Goal: Find contact information: Find contact information

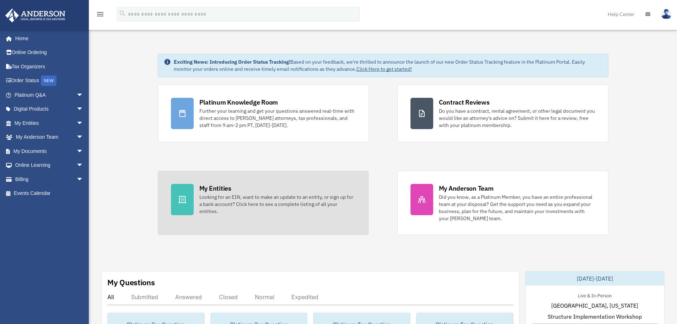
click at [289, 198] on div "Looking for an EIN, want to make an update to an entity, or sign up for a bank …" at bounding box center [277, 203] width 156 height 21
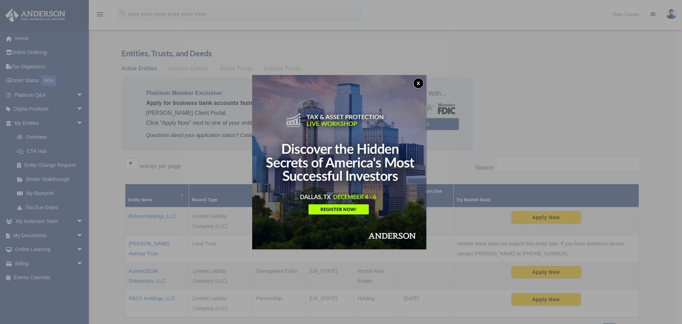
click at [412, 82] on img at bounding box center [339, 162] width 174 height 174
click at [421, 83] on button "x" at bounding box center [418, 83] width 11 height 11
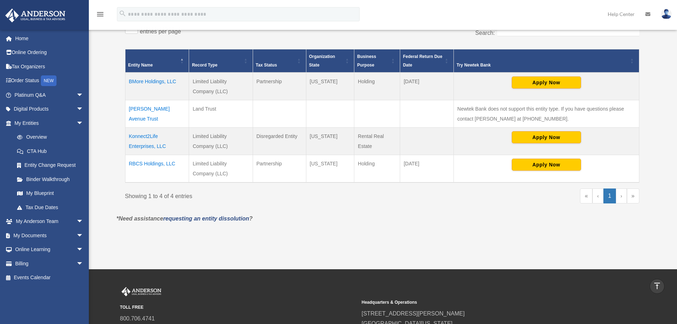
scroll to position [71, 0]
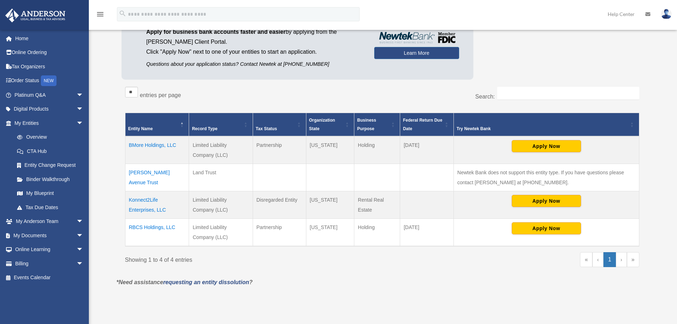
click at [625, 262] on link "›" at bounding box center [621, 259] width 11 height 15
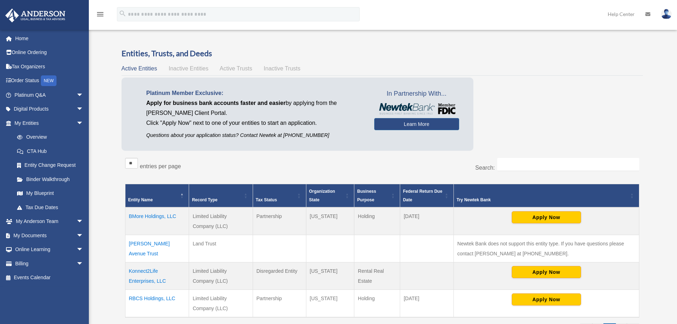
click at [151, 296] on td "RBCS Holdings, LLC" at bounding box center [157, 304] width 64 height 28
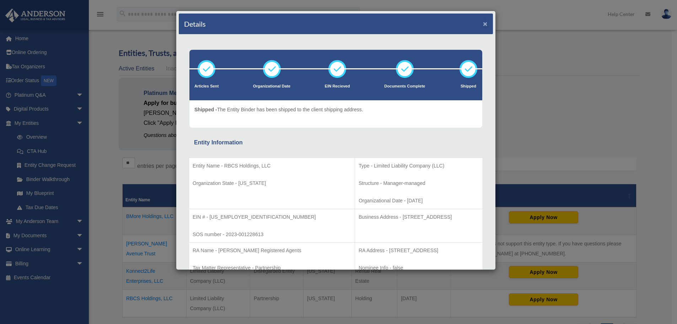
click at [483, 22] on button "×" at bounding box center [485, 23] width 5 height 7
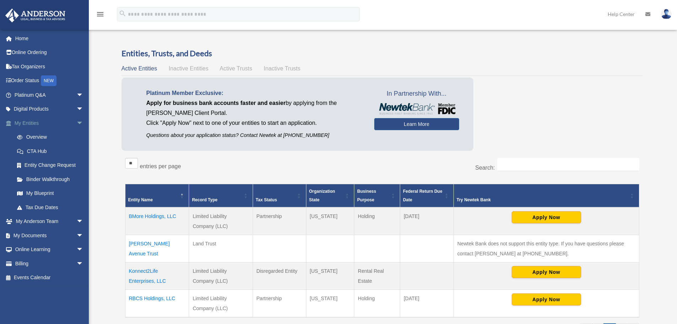
click at [25, 123] on link "My Entities arrow_drop_down" at bounding box center [49, 123] width 89 height 14
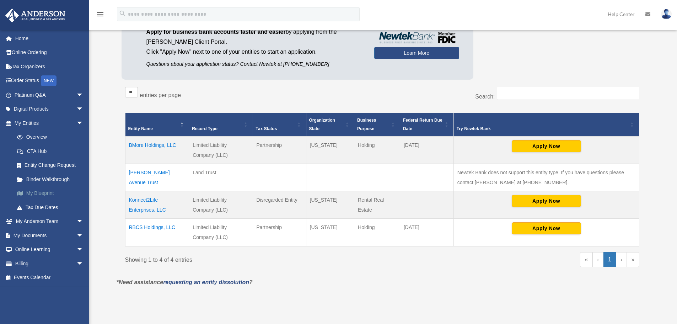
click at [41, 193] on link "My Blueprint" at bounding box center [52, 193] width 84 height 14
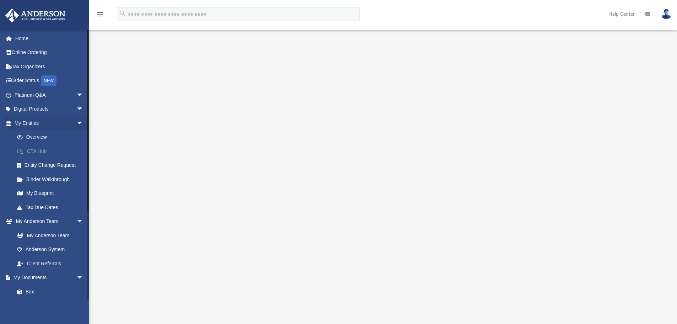
click at [39, 153] on link "CTA Hub" at bounding box center [52, 151] width 84 height 14
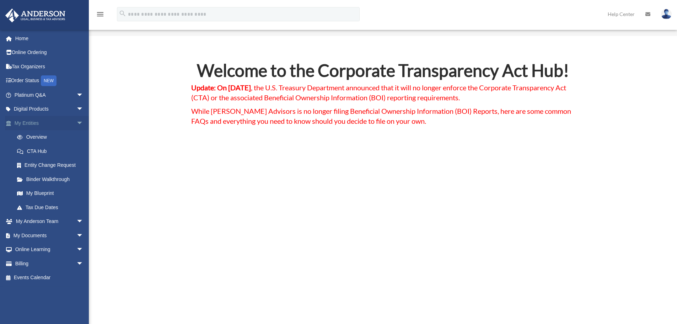
click at [27, 123] on link "My Entities arrow_drop_down" at bounding box center [49, 123] width 89 height 14
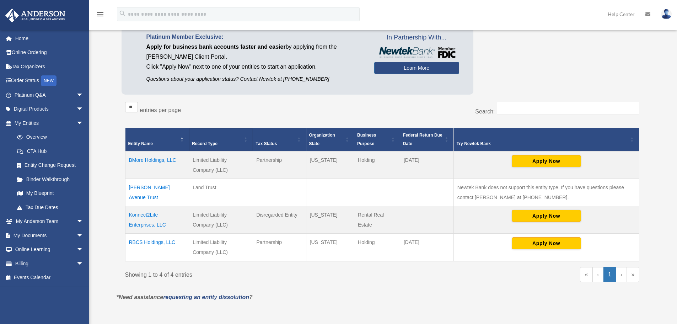
scroll to position [107, 0]
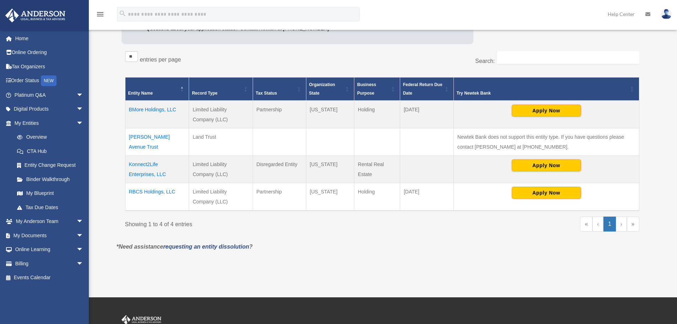
click at [153, 192] on td "RBCS Holdings, LLC" at bounding box center [157, 197] width 64 height 28
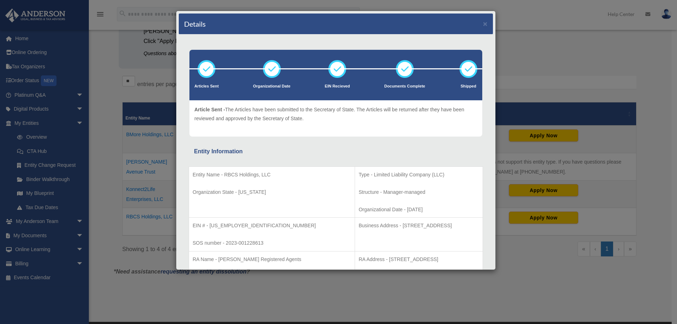
scroll to position [71, 0]
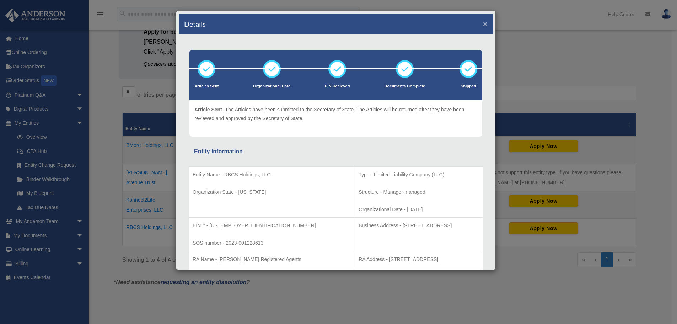
click at [483, 22] on button "×" at bounding box center [485, 23] width 5 height 7
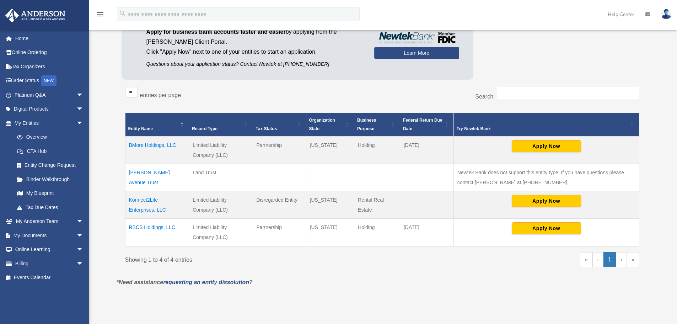
click at [162, 144] on td "BMore Holdings, LLC" at bounding box center [157, 150] width 64 height 28
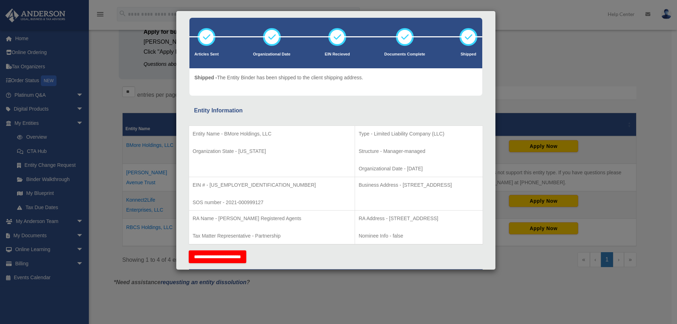
scroll to position [0, 0]
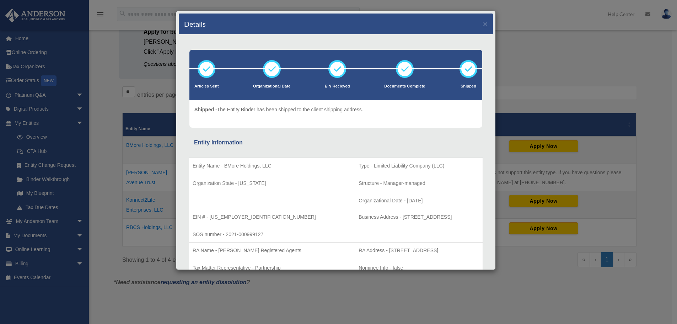
click at [483, 21] on div "Details ×" at bounding box center [336, 24] width 314 height 21
click at [483, 23] on button "×" at bounding box center [485, 23] width 5 height 7
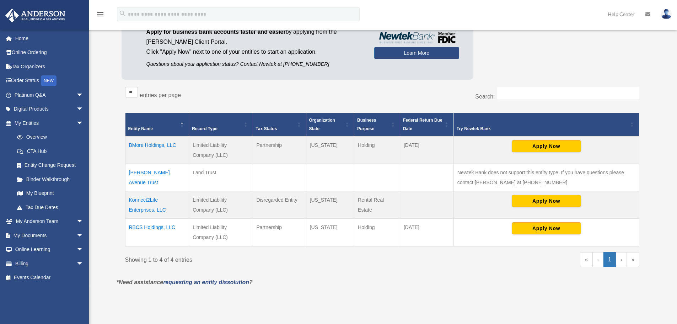
click at [155, 210] on td "Konnect2Life Enterprises, LLC" at bounding box center [157, 204] width 64 height 27
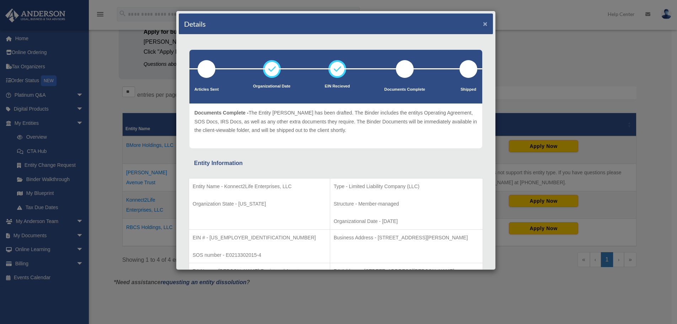
click at [483, 23] on button "×" at bounding box center [485, 23] width 5 height 7
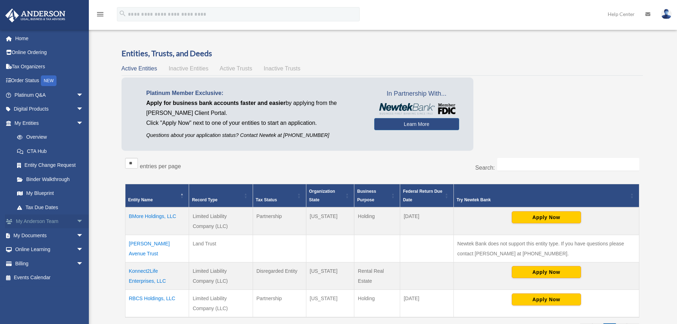
click at [76, 220] on span "arrow_drop_down" at bounding box center [83, 221] width 14 height 15
click at [58, 237] on link "My Anderson Team" at bounding box center [52, 235] width 84 height 14
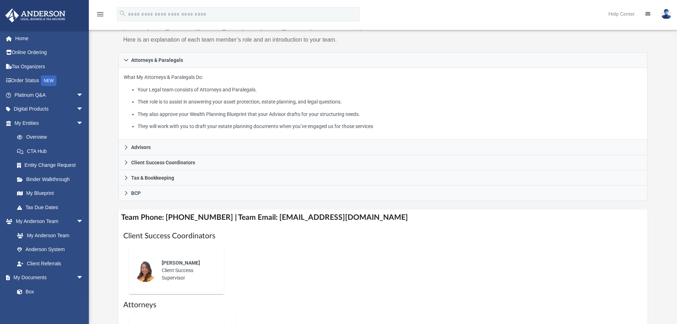
scroll to position [107, 0]
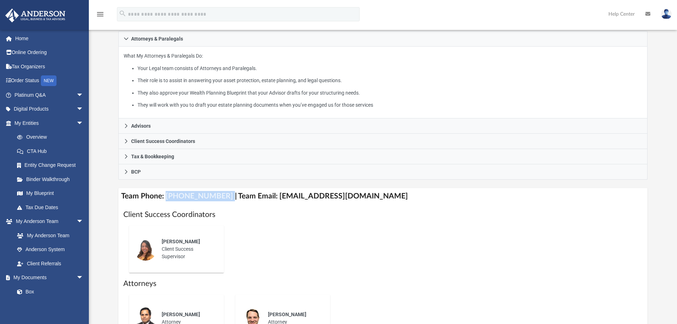
drag, startPoint x: 166, startPoint y: 194, endPoint x: 220, endPoint y: 194, distance: 54.0
click at [220, 194] on h4 "Team Phone: [PHONE_NUMBER] | Team Email: [EMAIL_ADDRESS][DOMAIN_NAME]" at bounding box center [383, 196] width 530 height 16
copy h4 "[PHONE_NUMBER]"
drag, startPoint x: 366, startPoint y: 198, endPoint x: 266, endPoint y: 202, distance: 100.3
click at [266, 202] on h4 "Team Phone: [PHONE_NUMBER] | Team Email: [EMAIL_ADDRESS][DOMAIN_NAME]" at bounding box center [383, 196] width 530 height 16
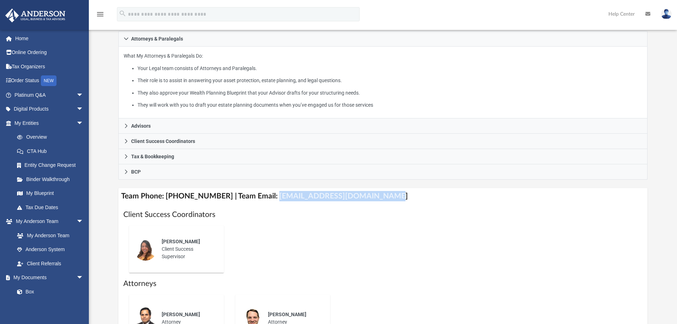
copy h4 "[EMAIL_ADDRESS][DOMAIN_NAME]"
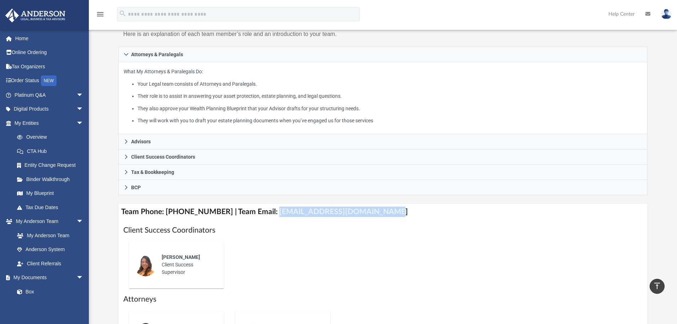
scroll to position [71, 0]
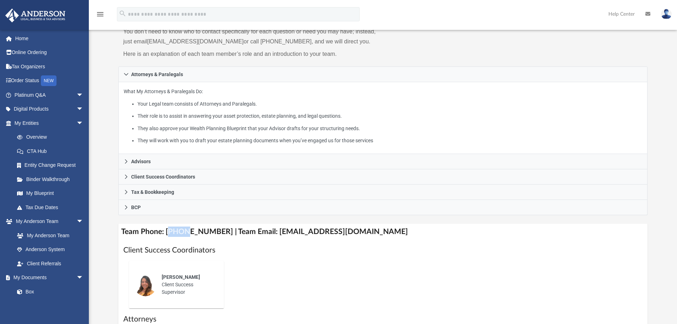
drag, startPoint x: 167, startPoint y: 229, endPoint x: 173, endPoint y: 231, distance: 6.3
click at [173, 231] on h4 "Team Phone: [PHONE_NUMBER] | Team Email: [EMAIL_ADDRESS][DOMAIN_NAME]" at bounding box center [383, 232] width 530 height 16
click at [167, 232] on h4 "Team Phone: [PHONE_NUMBER] | Team Email: [EMAIL_ADDRESS][DOMAIN_NAME]" at bounding box center [383, 232] width 530 height 16
drag, startPoint x: 165, startPoint y: 231, endPoint x: 218, endPoint y: 231, distance: 53.3
click at [218, 231] on h4 "Team Phone: [PHONE_NUMBER] | Team Email: [EMAIL_ADDRESS][DOMAIN_NAME]" at bounding box center [383, 232] width 530 height 16
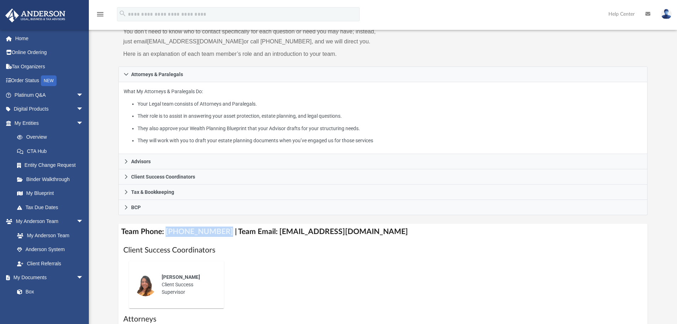
copy h4 "[PHONE_NUMBER]"
drag, startPoint x: 372, startPoint y: 232, endPoint x: 264, endPoint y: 235, distance: 108.1
click at [264, 235] on h4 "Team Phone: [PHONE_NUMBER] | Team Email: [EMAIL_ADDRESS][DOMAIN_NAME]" at bounding box center [383, 232] width 530 height 16
copy h4 "[EMAIL_ADDRESS][DOMAIN_NAME]"
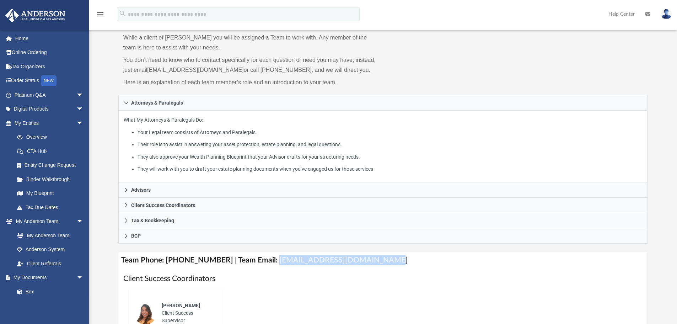
scroll to position [0, 0]
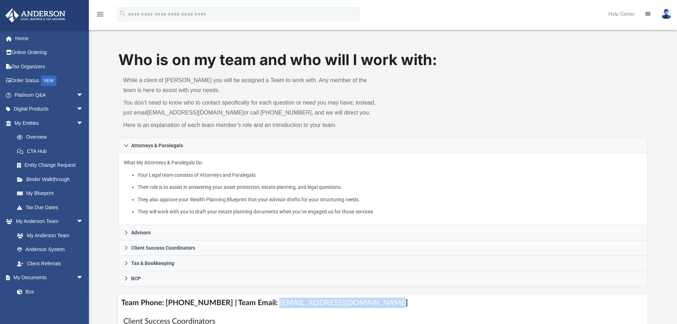
click at [665, 15] on img at bounding box center [666, 14] width 11 height 10
click at [542, 64] on link "Logout" at bounding box center [559, 62] width 71 height 15
